Goal: Task Accomplishment & Management: Manage account settings

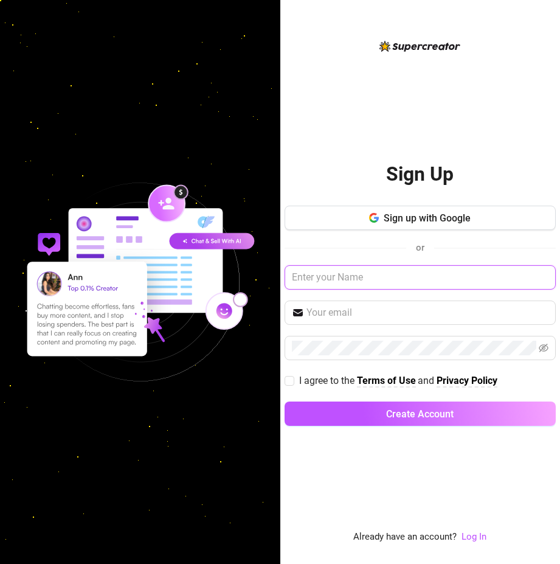
click at [392, 285] on input "text" at bounding box center [420, 277] width 271 height 24
click at [423, 252] on span "or" at bounding box center [420, 247] width 9 height 11
click at [418, 255] on span "or" at bounding box center [420, 248] width 28 height 16
drag, startPoint x: 418, startPoint y: 255, endPoint x: 401, endPoint y: 297, distance: 45.3
click at [401, 297] on div "Sign up with Google or I agree to the Terms of Use and Privacy Policy Create Ac…" at bounding box center [420, 321] width 271 height 231
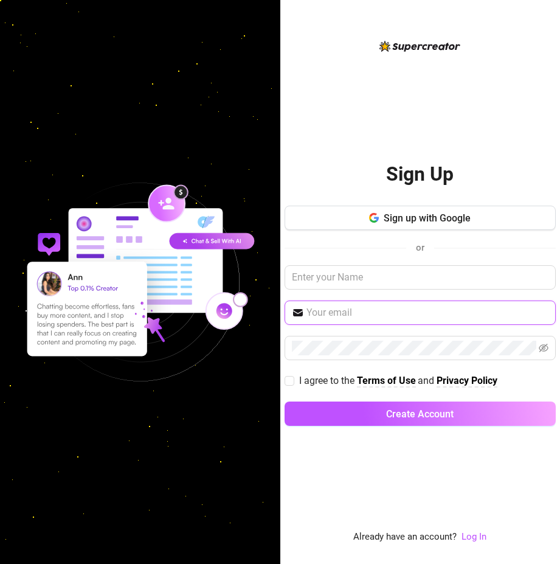
drag, startPoint x: 389, startPoint y: 318, endPoint x: 389, endPoint y: 311, distance: 6.7
click at [389, 318] on input "text" at bounding box center [428, 312] width 242 height 15
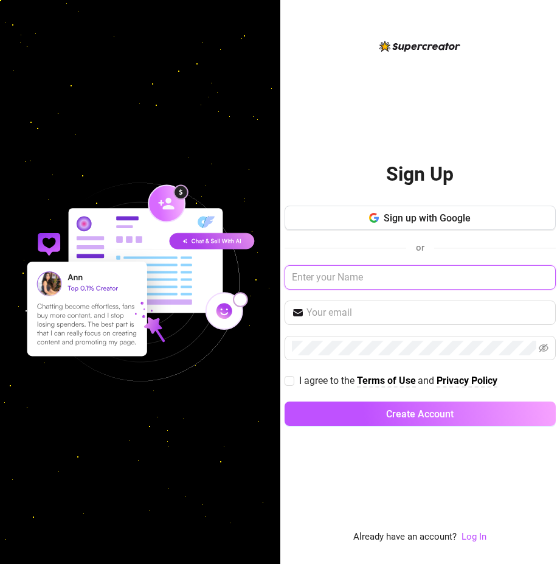
drag, startPoint x: 342, startPoint y: 279, endPoint x: 336, endPoint y: 311, distance: 32.2
click at [342, 280] on input "text" at bounding box center [420, 277] width 271 height 24
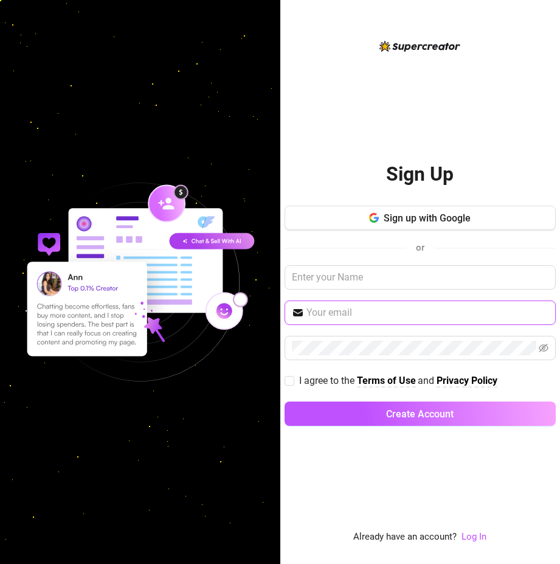
click at [335, 313] on input "text" at bounding box center [428, 312] width 242 height 15
paste input "juan@2ez4me.ink"
type input "juan@2ez4me.ink"
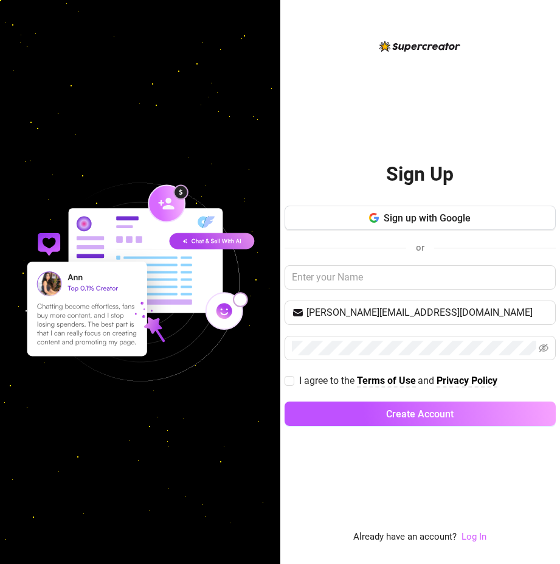
click at [481, 532] on link "Log In" at bounding box center [474, 536] width 25 height 11
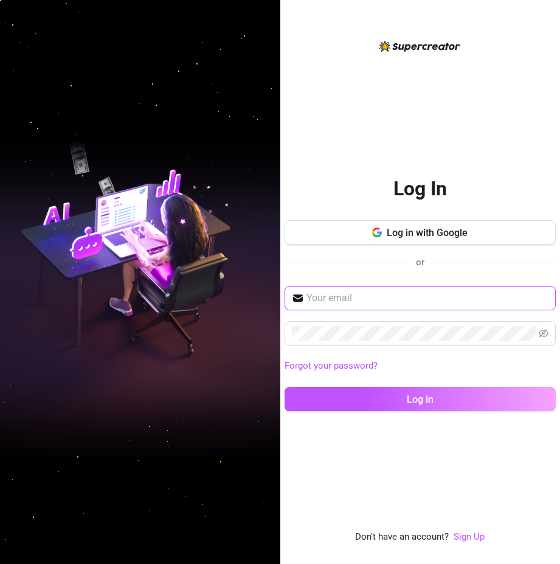
click at [378, 304] on input "text" at bounding box center [428, 298] width 242 height 15
paste input "juan@2ez4me.ink"
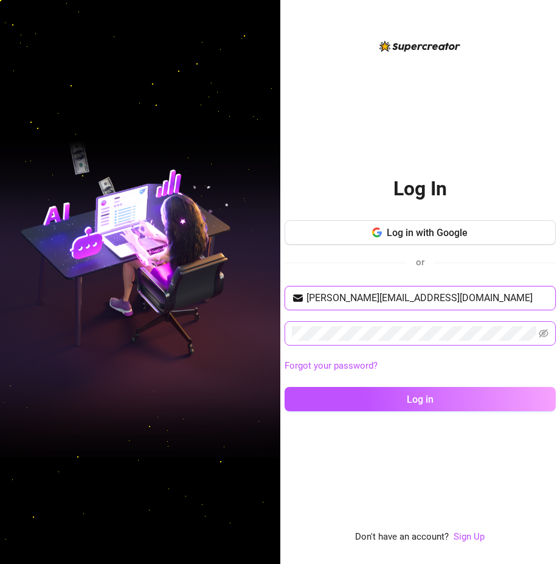
type input "juan@2ez4me.ink"
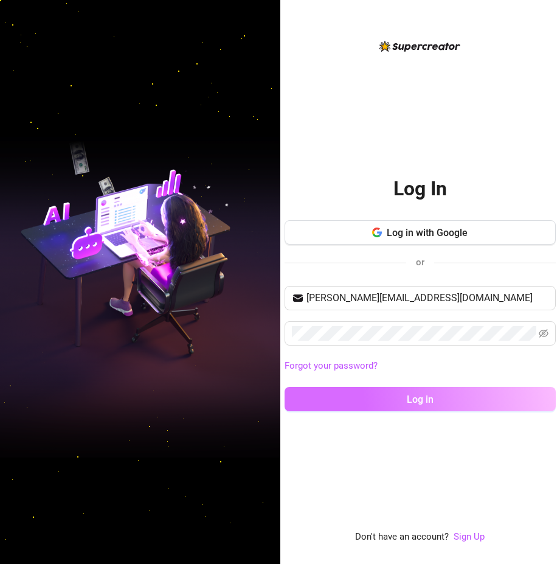
click at [393, 401] on button "Log in" at bounding box center [420, 399] width 271 height 24
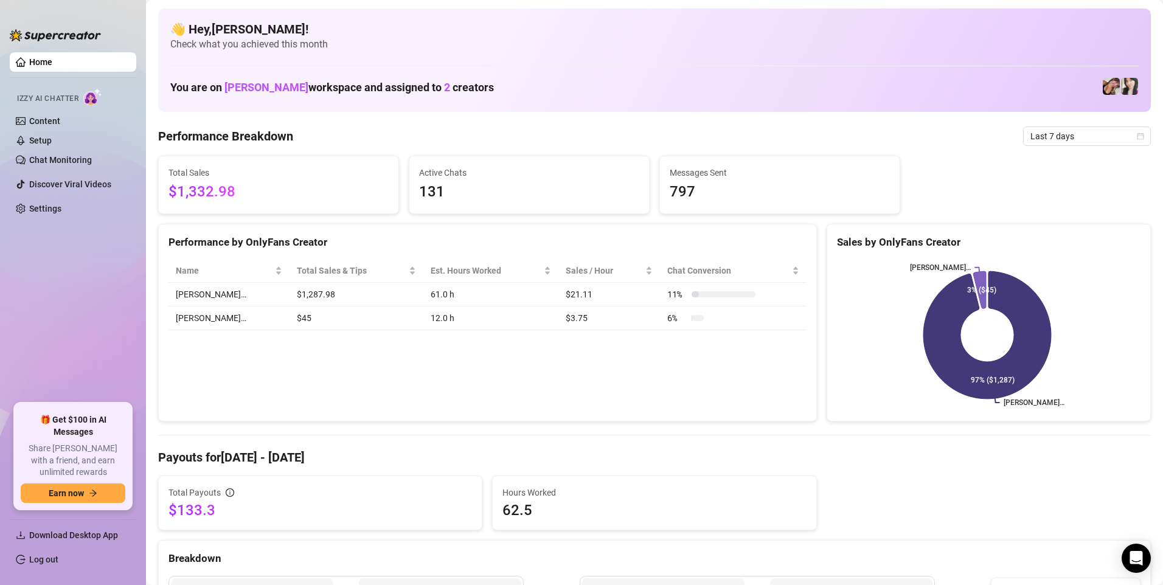
click at [498, 188] on span "131" at bounding box center [529, 192] width 220 height 23
drag, startPoint x: 254, startPoint y: 85, endPoint x: 373, endPoint y: 83, distance: 119.2
click at [373, 83] on h1 "You are on christina linn workspace and assigned to 2 creators" at bounding box center [332, 87] width 324 height 13
drag, startPoint x: 373, startPoint y: 83, endPoint x: 523, endPoint y: 92, distance: 150.6
click at [542, 96] on div "👋 Hey, Juan ! Check what you achieved this month You are on christina linn work…" at bounding box center [654, 60] width 993 height 103
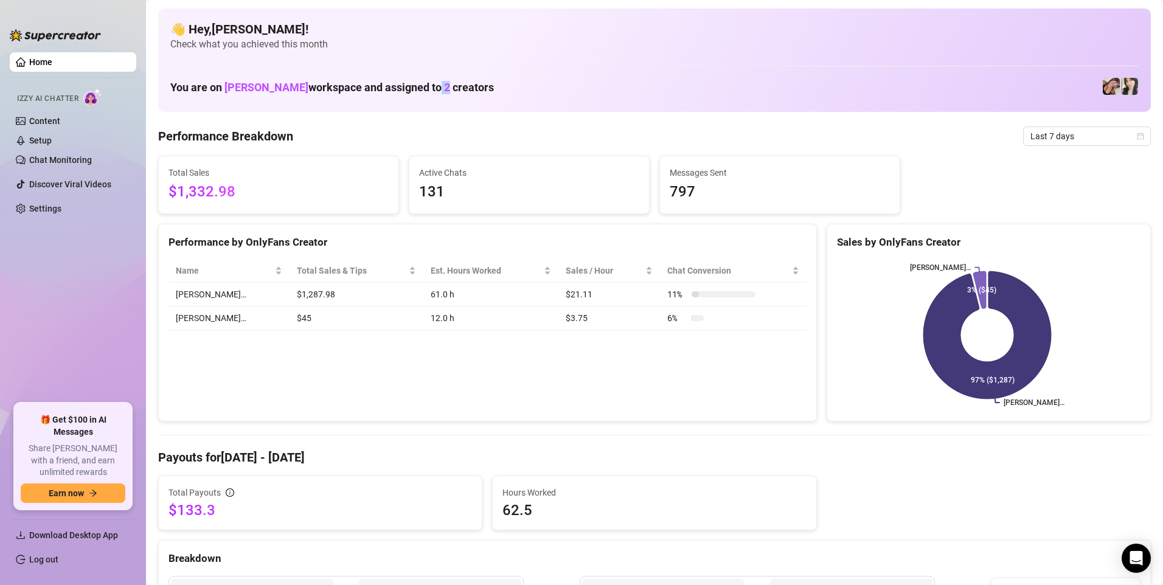
drag, startPoint x: 425, startPoint y: 88, endPoint x: 434, endPoint y: 85, distance: 9.3
click at [434, 85] on h1 "You are on christina linn workspace and assigned to 2 creators" at bounding box center [332, 87] width 324 height 13
click at [444, 85] on span "2" at bounding box center [447, 87] width 6 height 13
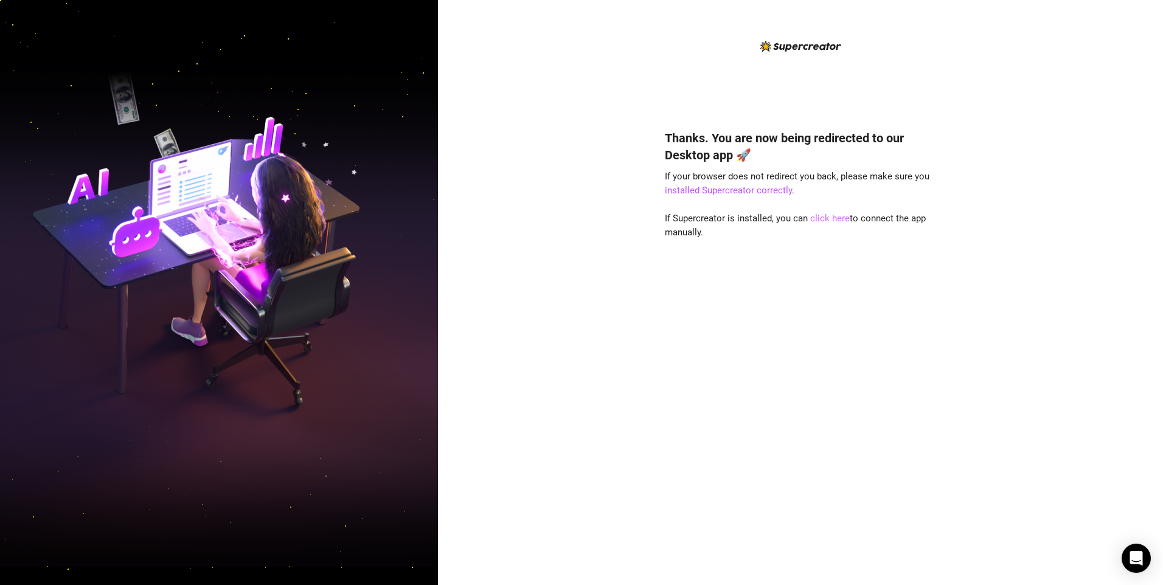
click at [819, 219] on link "click here" at bounding box center [830, 218] width 40 height 11
